Goal: Task Accomplishment & Management: Use online tool/utility

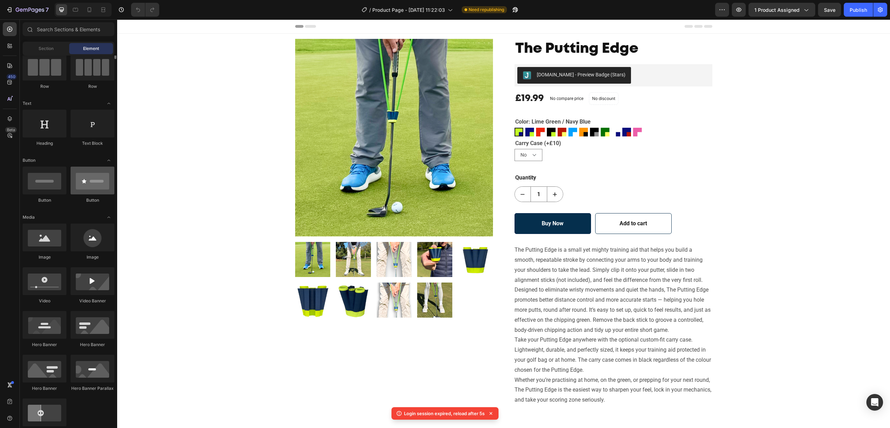
scroll to position [122, 0]
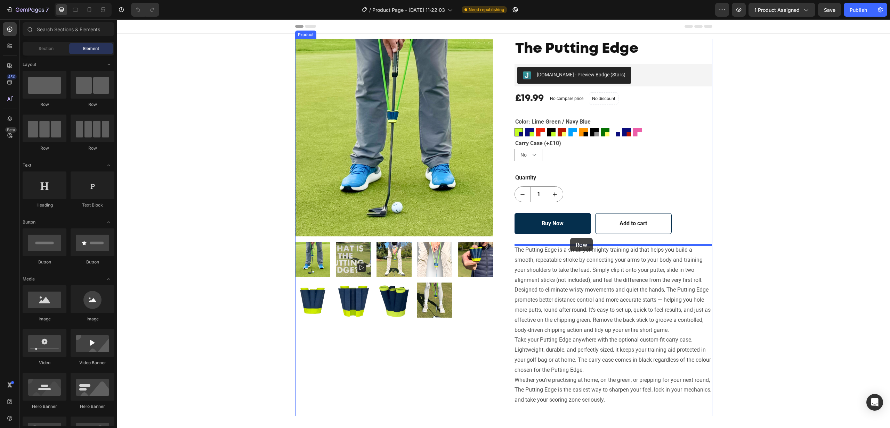
drag, startPoint x: 167, startPoint y: 107, endPoint x: 570, endPoint y: 238, distance: 423.1
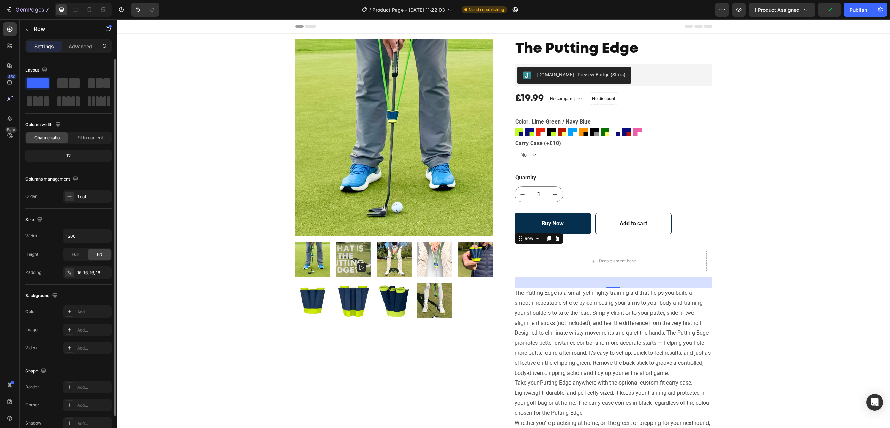
drag, startPoint x: 94, startPoint y: 83, endPoint x: 65, endPoint y: 91, distance: 30.2
click at [65, 91] on div at bounding box center [68, 92] width 86 height 31
click at [96, 82] on span at bounding box center [99, 84] width 7 height 10
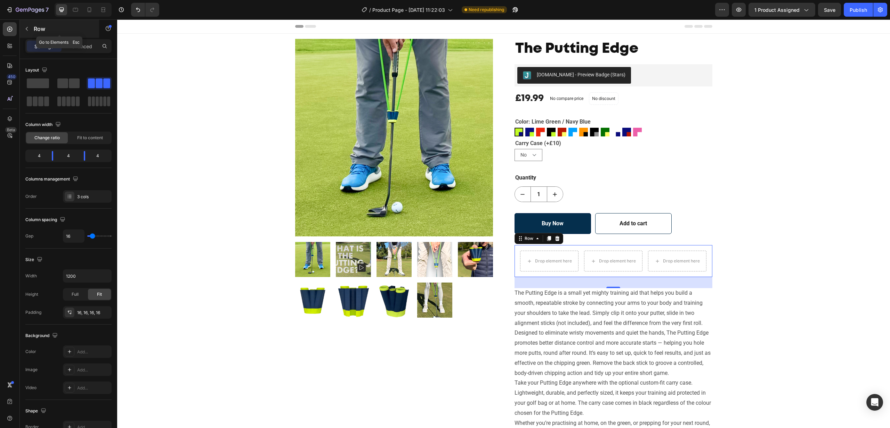
click at [27, 26] on icon "button" at bounding box center [27, 29] width 6 height 6
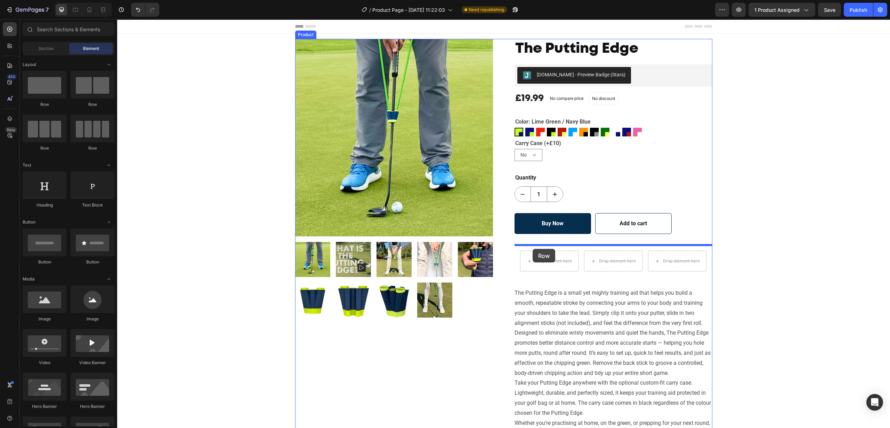
drag, startPoint x: 171, startPoint y: 107, endPoint x: 532, endPoint y: 248, distance: 387.8
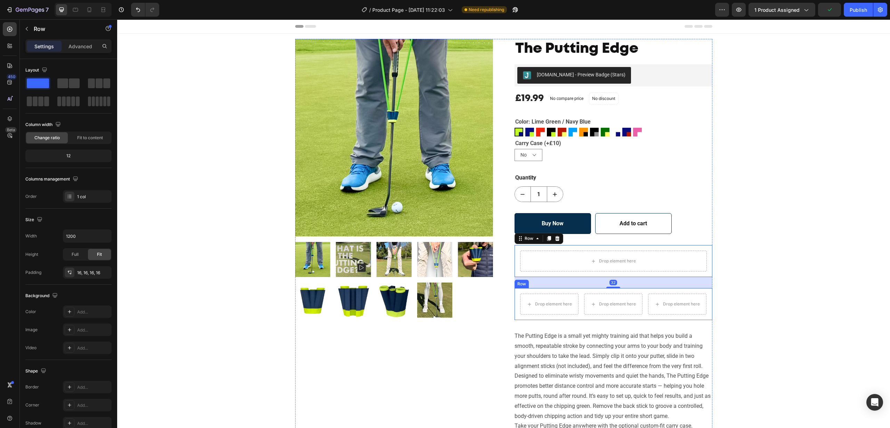
drag, startPoint x: 578, startPoint y: 291, endPoint x: 586, endPoint y: 291, distance: 8.3
click at [578, 291] on div "Drop element here Drop element here Drop element here Row" at bounding box center [613, 304] width 198 height 32
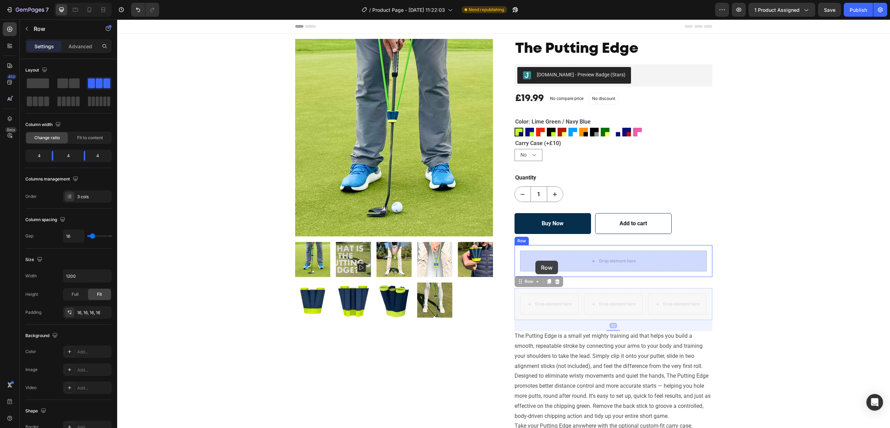
drag, startPoint x: 520, startPoint y: 281, endPoint x: 535, endPoint y: 261, distance: 25.3
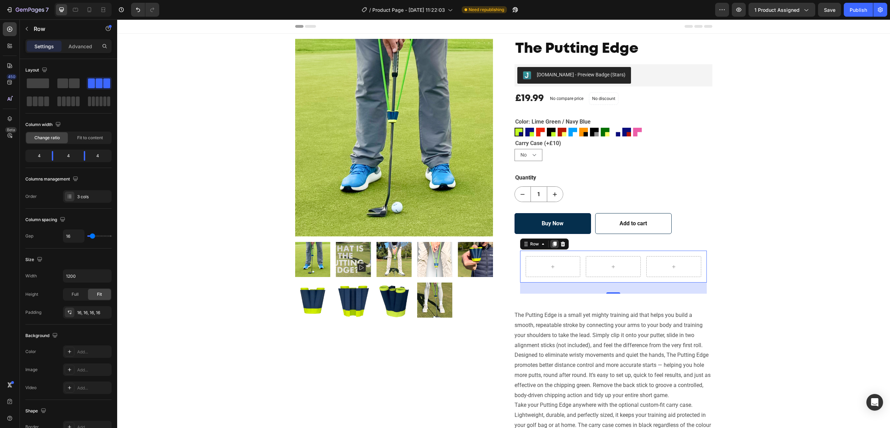
click at [553, 245] on icon at bounding box center [554, 245] width 6 height 6
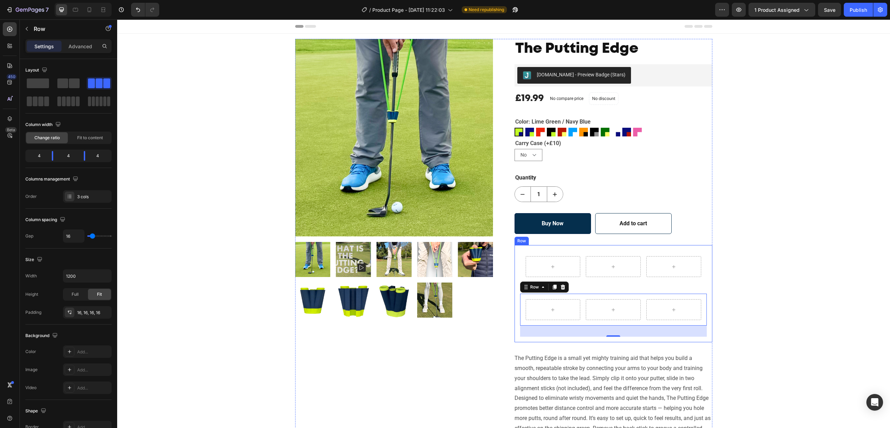
click at [606, 287] on div "Row Row 32" at bounding box center [613, 294] width 187 height 86
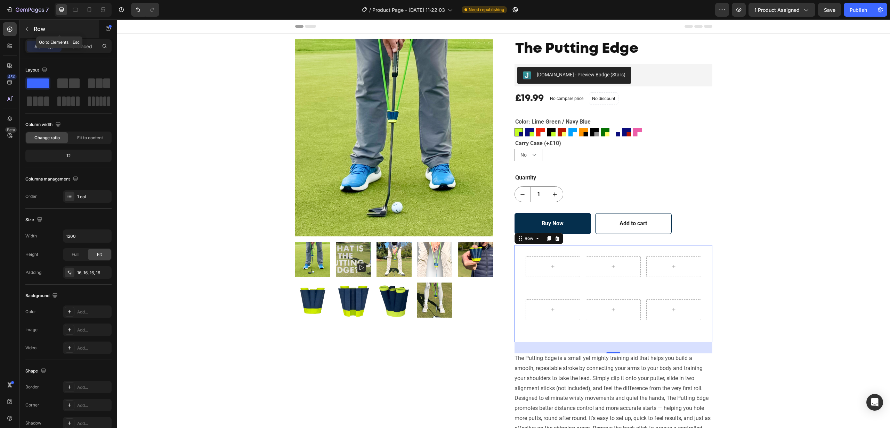
click at [25, 28] on icon "button" at bounding box center [27, 29] width 6 height 6
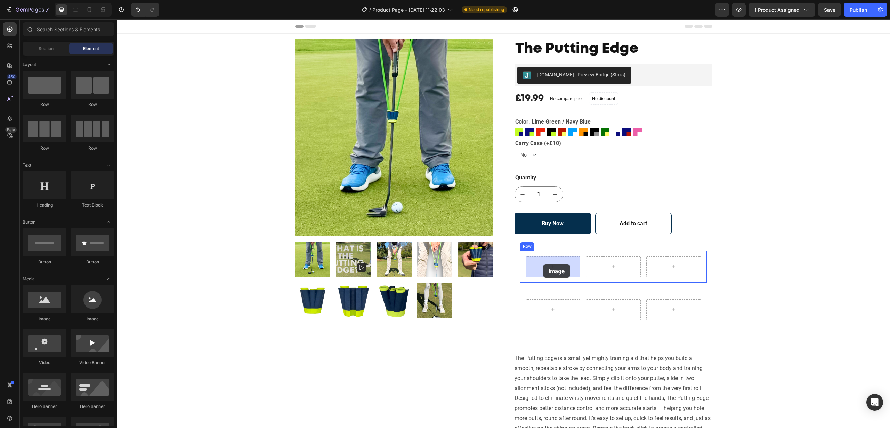
drag, startPoint x: 181, startPoint y: 313, endPoint x: 543, endPoint y: 264, distance: 365.4
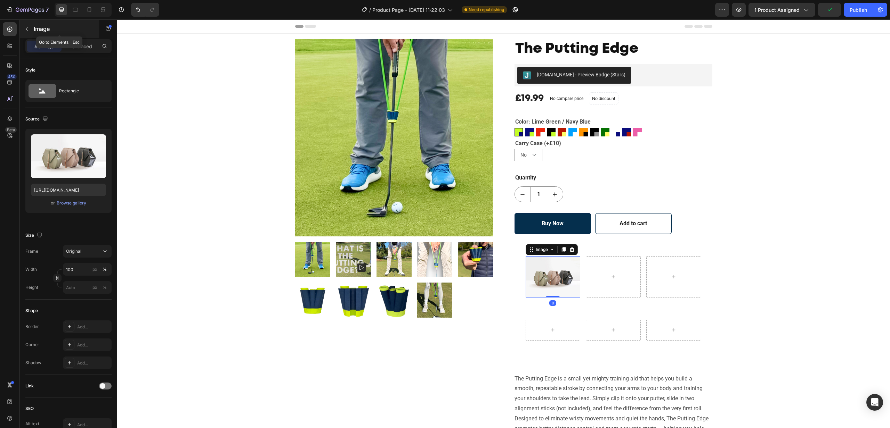
click at [27, 27] on icon "button" at bounding box center [27, 29] width 6 height 6
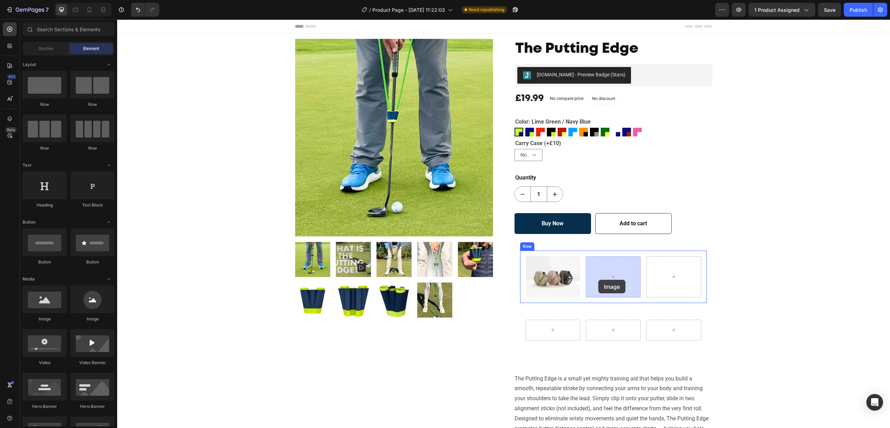
drag, startPoint x: 208, startPoint y: 314, endPoint x: 117, endPoint y: 82, distance: 249.5
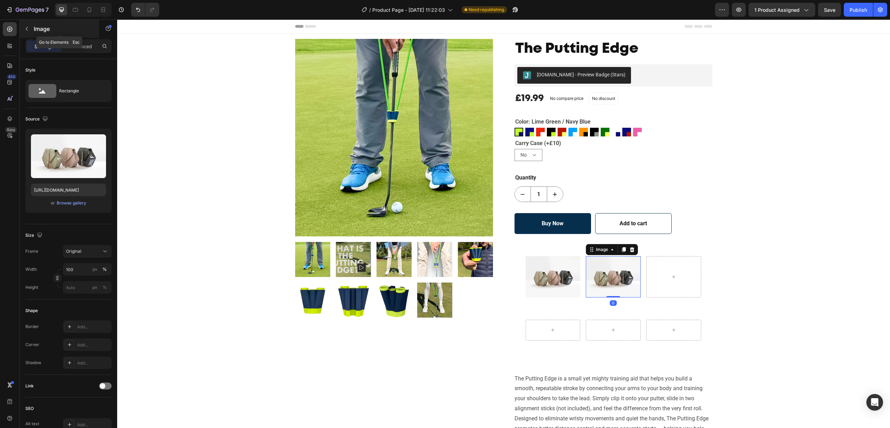
click at [26, 27] on icon "button" at bounding box center [27, 29] width 6 height 6
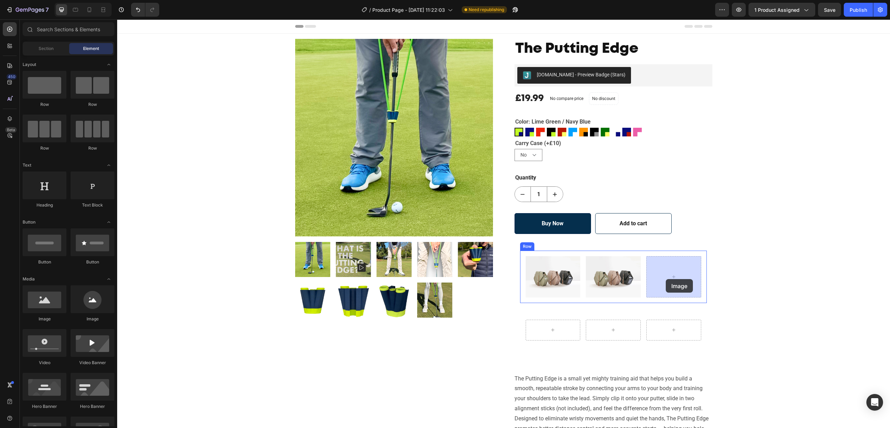
drag, startPoint x: 170, startPoint y: 323, endPoint x: 641, endPoint y: 287, distance: 472.6
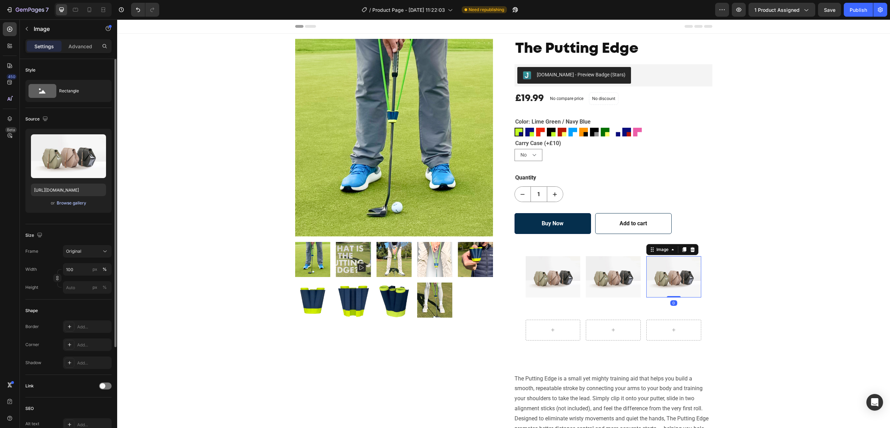
click at [77, 202] on div "Browse gallery" at bounding box center [72, 203] width 30 height 6
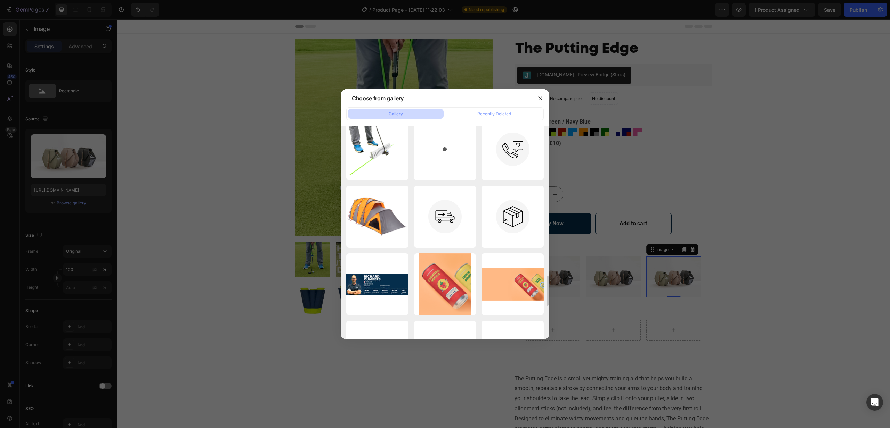
scroll to position [1089, 0]
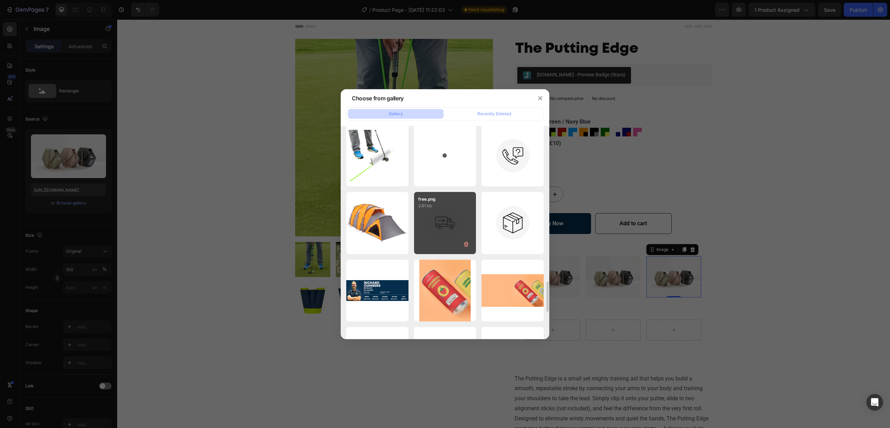
click at [441, 218] on div "free.png 2.61 kb" at bounding box center [445, 223] width 62 height 62
type input "https://cdn.shopify.com/s/files/1/0916/3856/3203/files/gempages_573830850110555…"
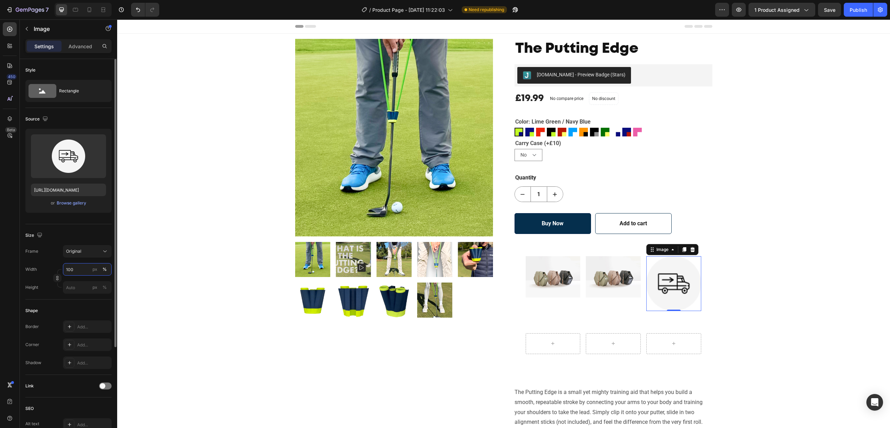
click at [79, 270] on input "100" at bounding box center [87, 269] width 49 height 13
click at [51, 262] on div "Frame Original Width 100 px % Height px %" at bounding box center [68, 269] width 86 height 49
click at [74, 271] on input "100" at bounding box center [87, 269] width 49 height 13
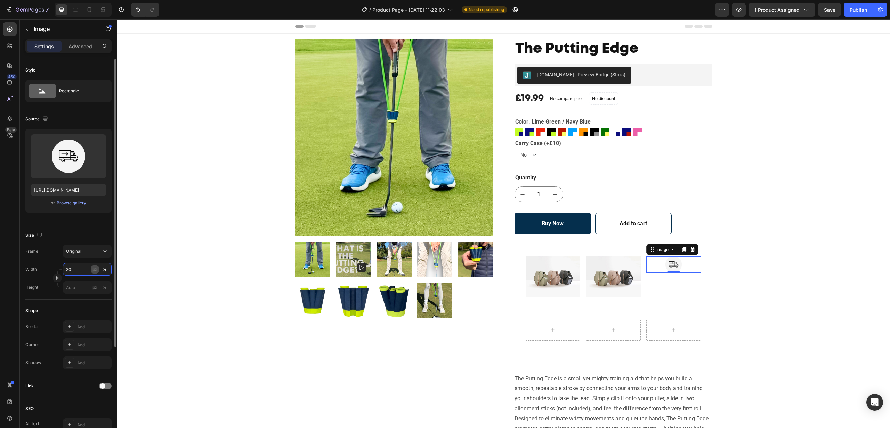
type input "3"
type input "5"
type input "75"
click at [616, 276] on img at bounding box center [613, 276] width 55 height 41
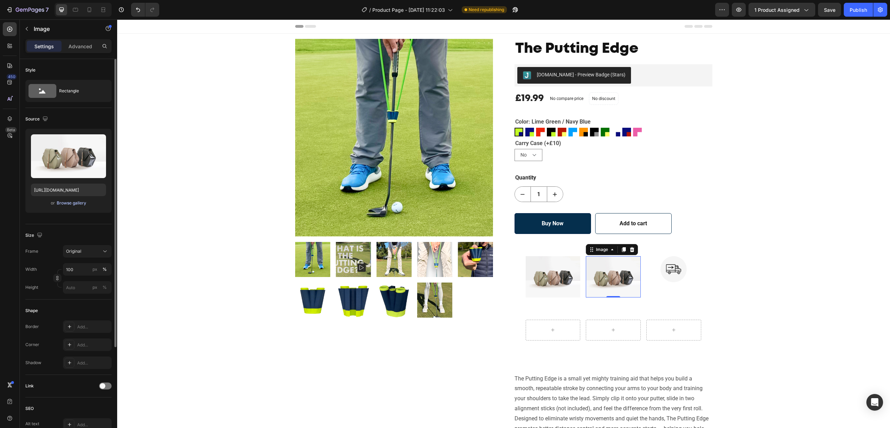
click at [76, 202] on div "Browse gallery" at bounding box center [72, 203] width 30 height 6
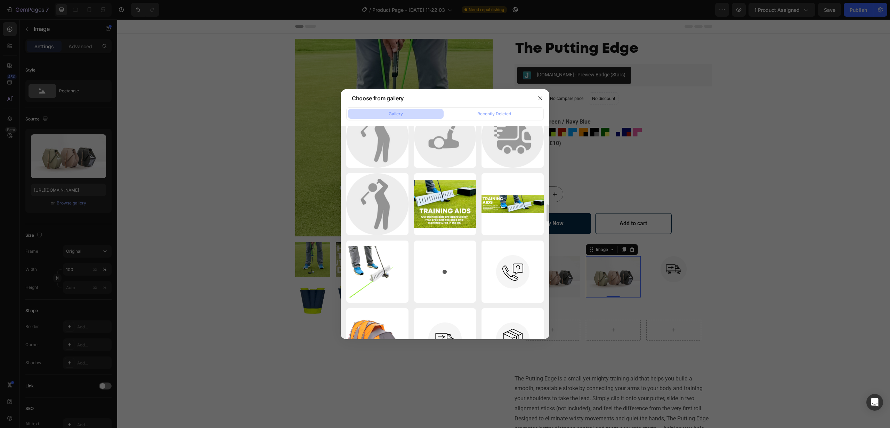
scroll to position [973, 0]
click at [541, 98] on icon "button" at bounding box center [540, 99] width 6 height 6
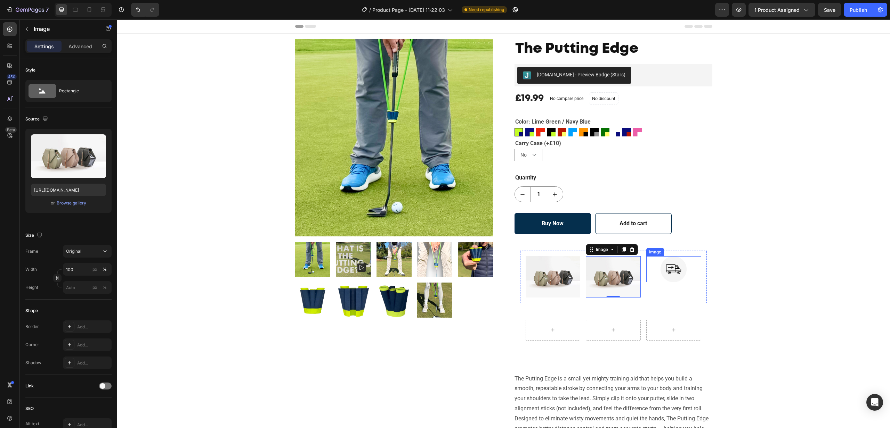
click at [665, 267] on img at bounding box center [673, 269] width 26 height 26
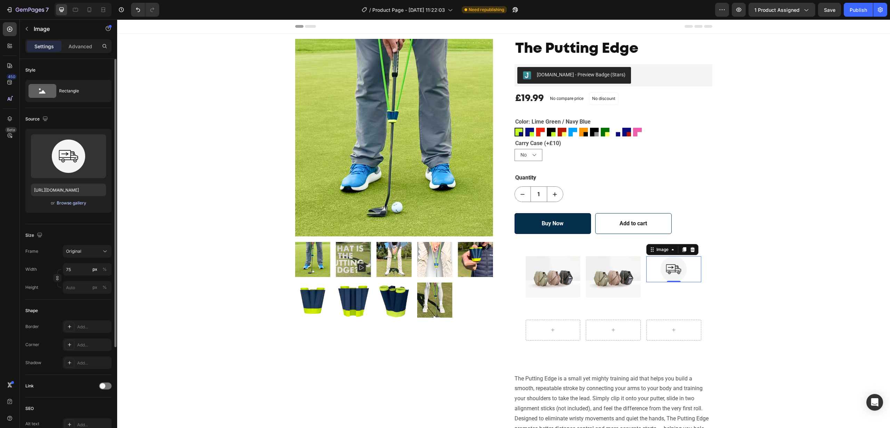
click at [64, 204] on div "Browse gallery" at bounding box center [72, 203] width 30 height 6
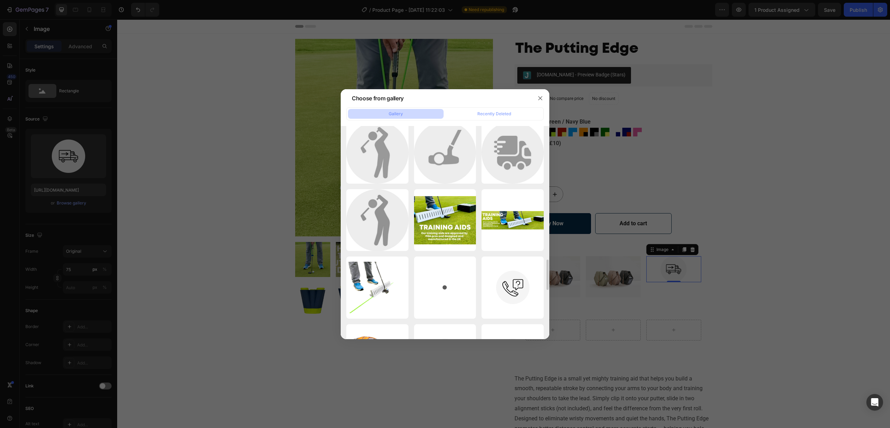
scroll to position [955, 0]
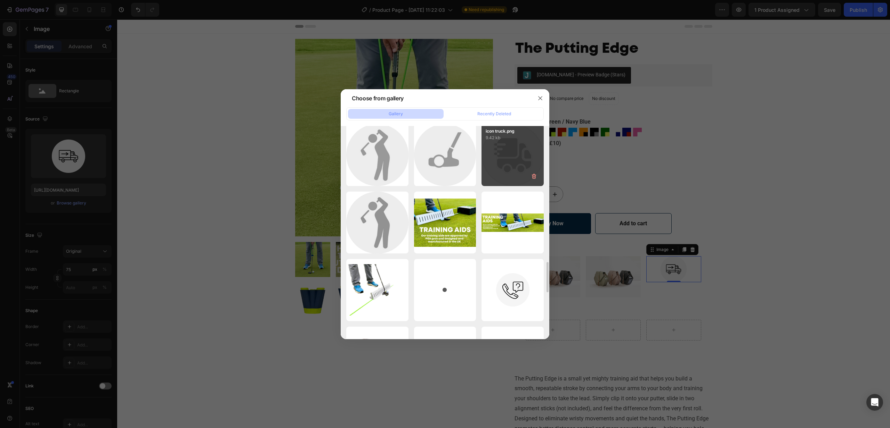
click at [521, 171] on div "icon truck.png 9.42 kb" at bounding box center [512, 155] width 62 height 62
type input "https://cdn.shopify.com/s/files/1/0916/3856/3203/files/gempages_573830850110555…"
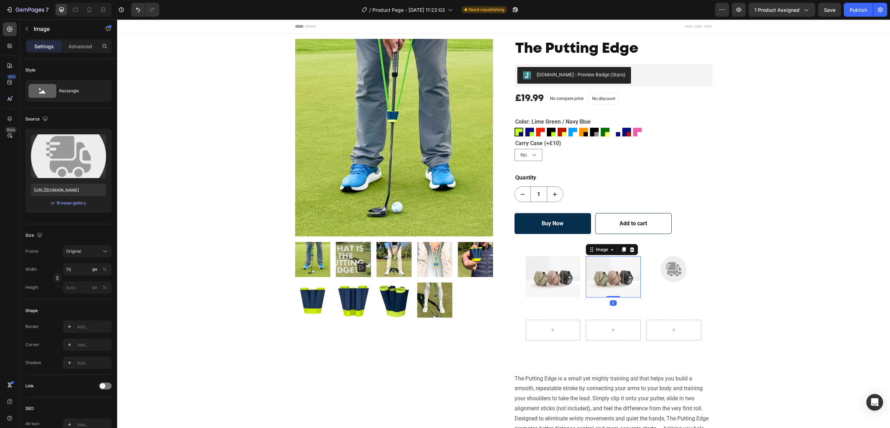
click at [615, 272] on img at bounding box center [613, 276] width 55 height 41
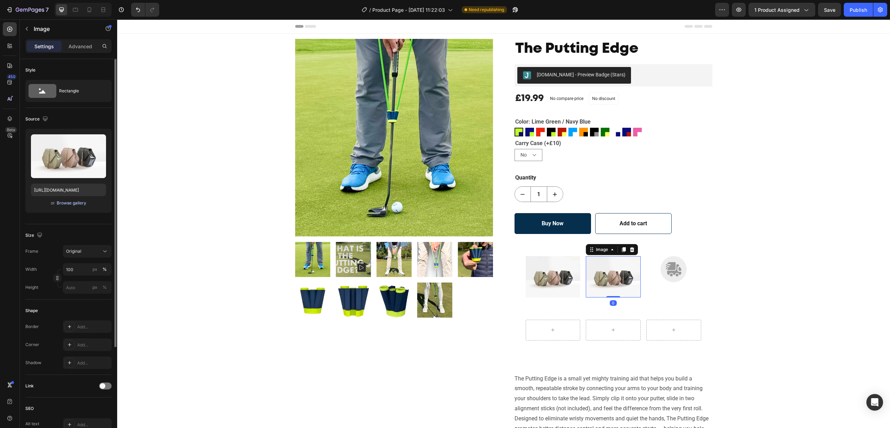
click at [73, 201] on div "Browse gallery" at bounding box center [72, 203] width 30 height 6
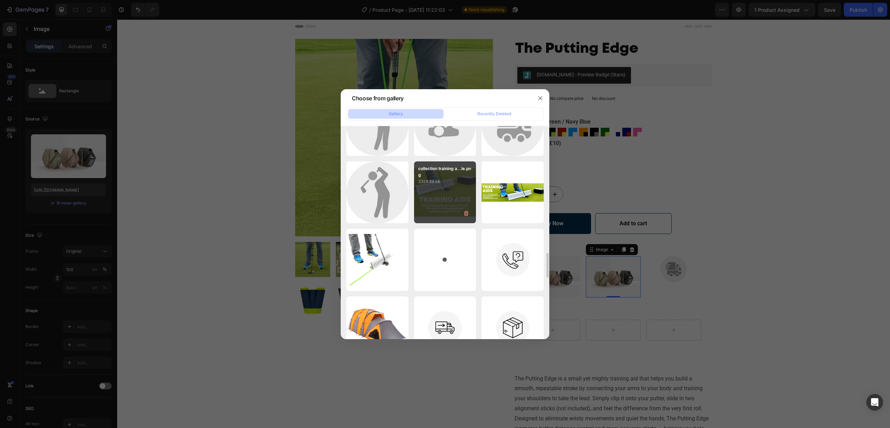
scroll to position [979, 0]
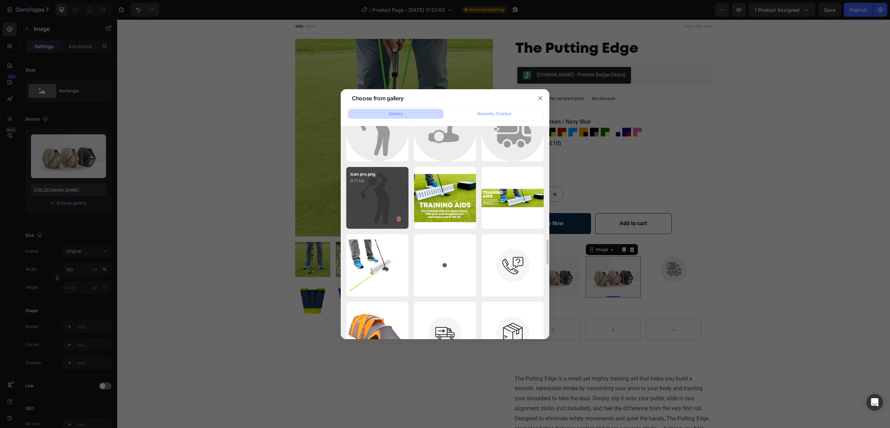
click at [369, 193] on div "icon pro.png 9.71 kb" at bounding box center [377, 198] width 62 height 62
type input "https://cdn.shopify.com/s/files/1/0916/3856/3203/files/gempages_573830850110555…"
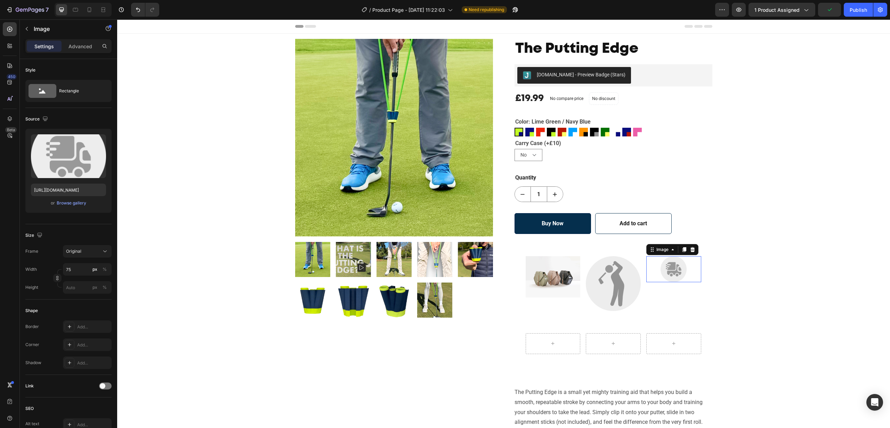
click at [674, 266] on img at bounding box center [673, 269] width 26 height 26
click at [612, 281] on img at bounding box center [613, 283] width 55 height 55
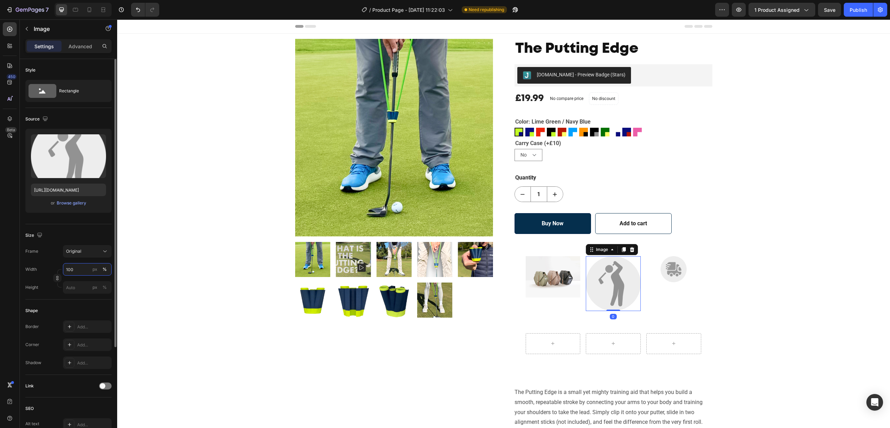
click at [78, 272] on input "100" at bounding box center [87, 269] width 49 height 13
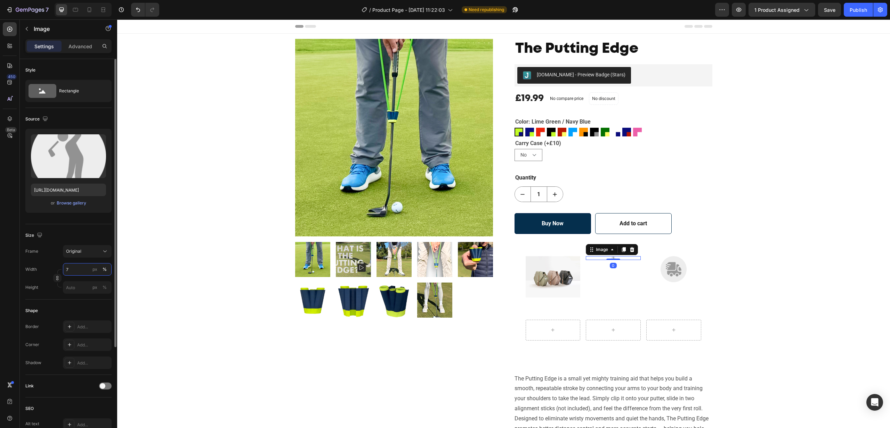
type input "75"
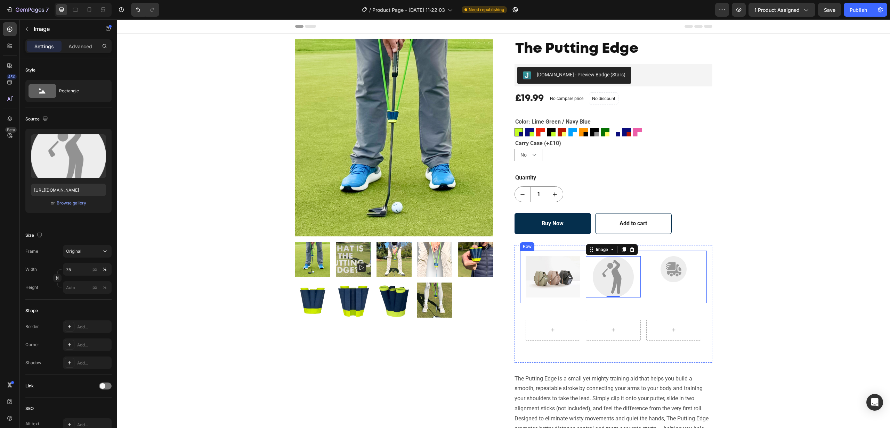
click at [681, 301] on div "Image Image 0 Image Row" at bounding box center [613, 277] width 187 height 52
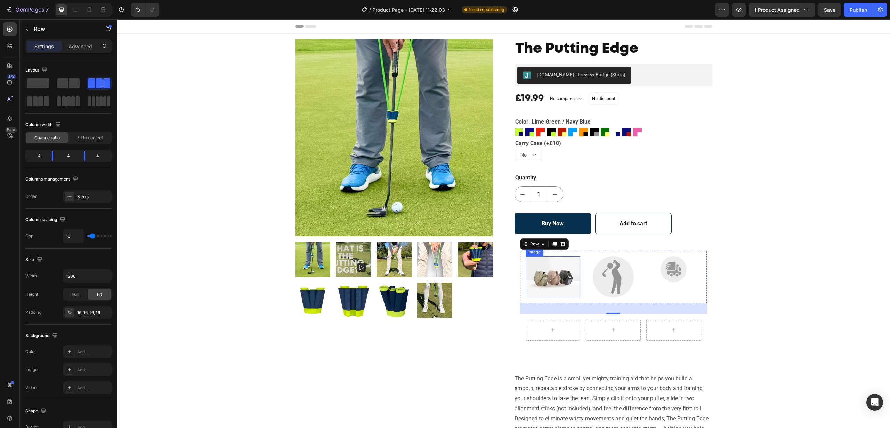
click at [559, 281] on img at bounding box center [552, 276] width 55 height 41
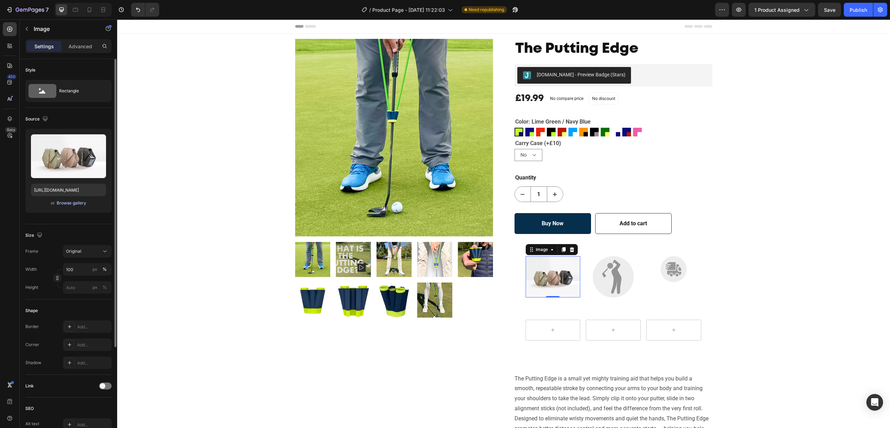
click at [62, 204] on div "Browse gallery" at bounding box center [72, 203] width 30 height 6
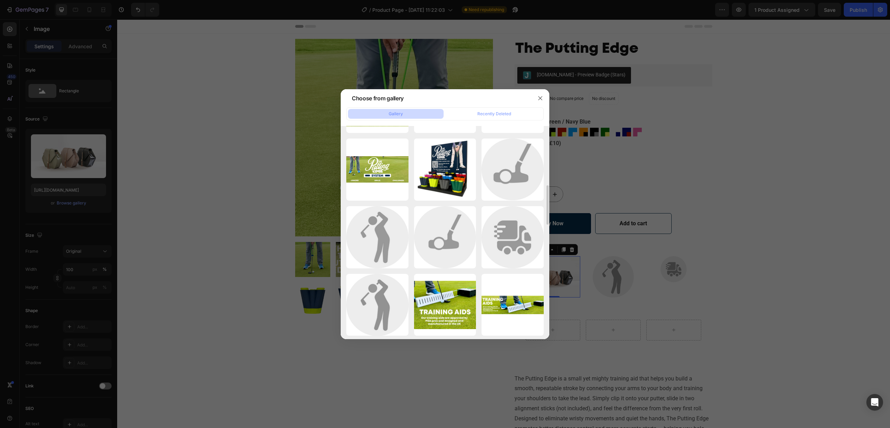
scroll to position [880, 0]
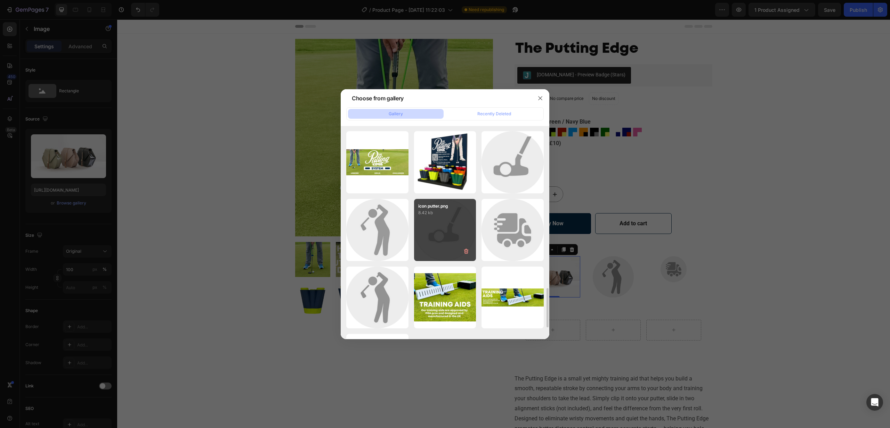
click at [444, 221] on div "icon putter.png 8.42 kb" at bounding box center [445, 230] width 62 height 62
type input "https://cdn.shopify.com/s/files/1/0916/3856/3203/files/gempages_573830850110555…"
